Goal: Find specific page/section: Find specific page/section

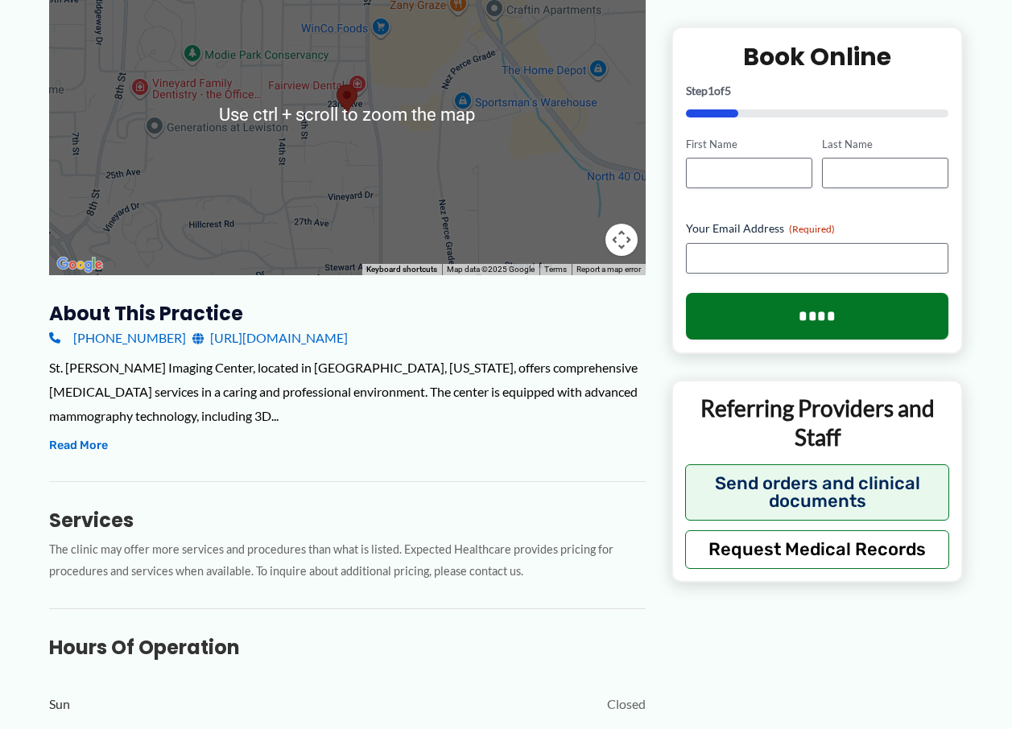
scroll to position [322, 0]
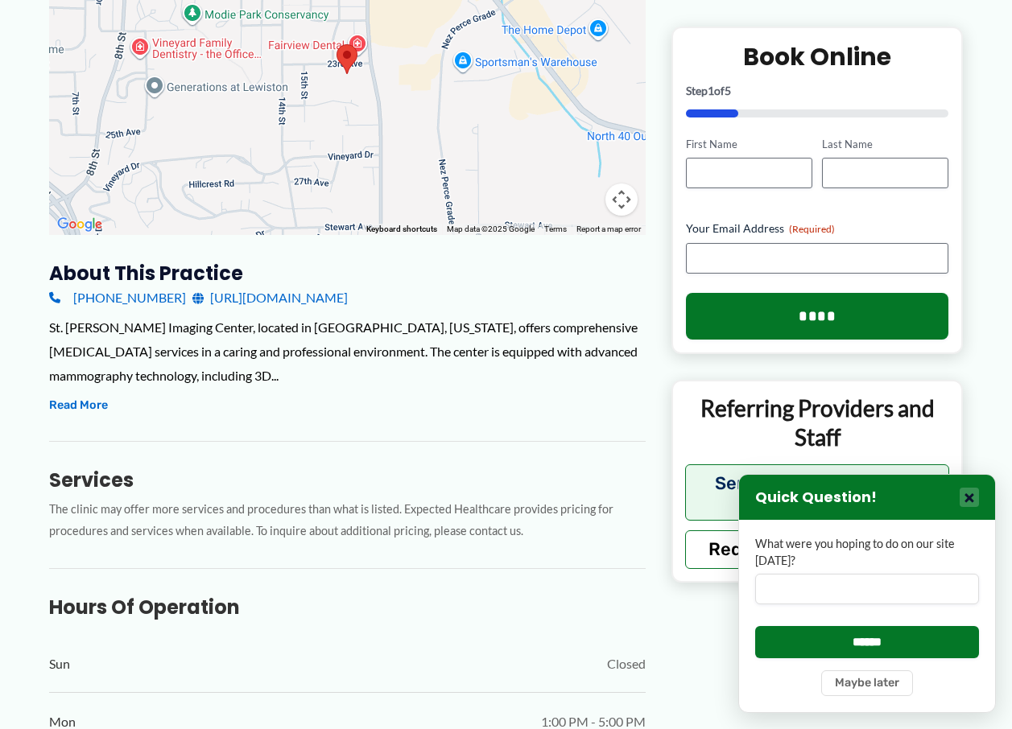
click at [962, 501] on button "×" at bounding box center [969, 497] width 19 height 19
